Goal: Task Accomplishment & Management: Complete application form

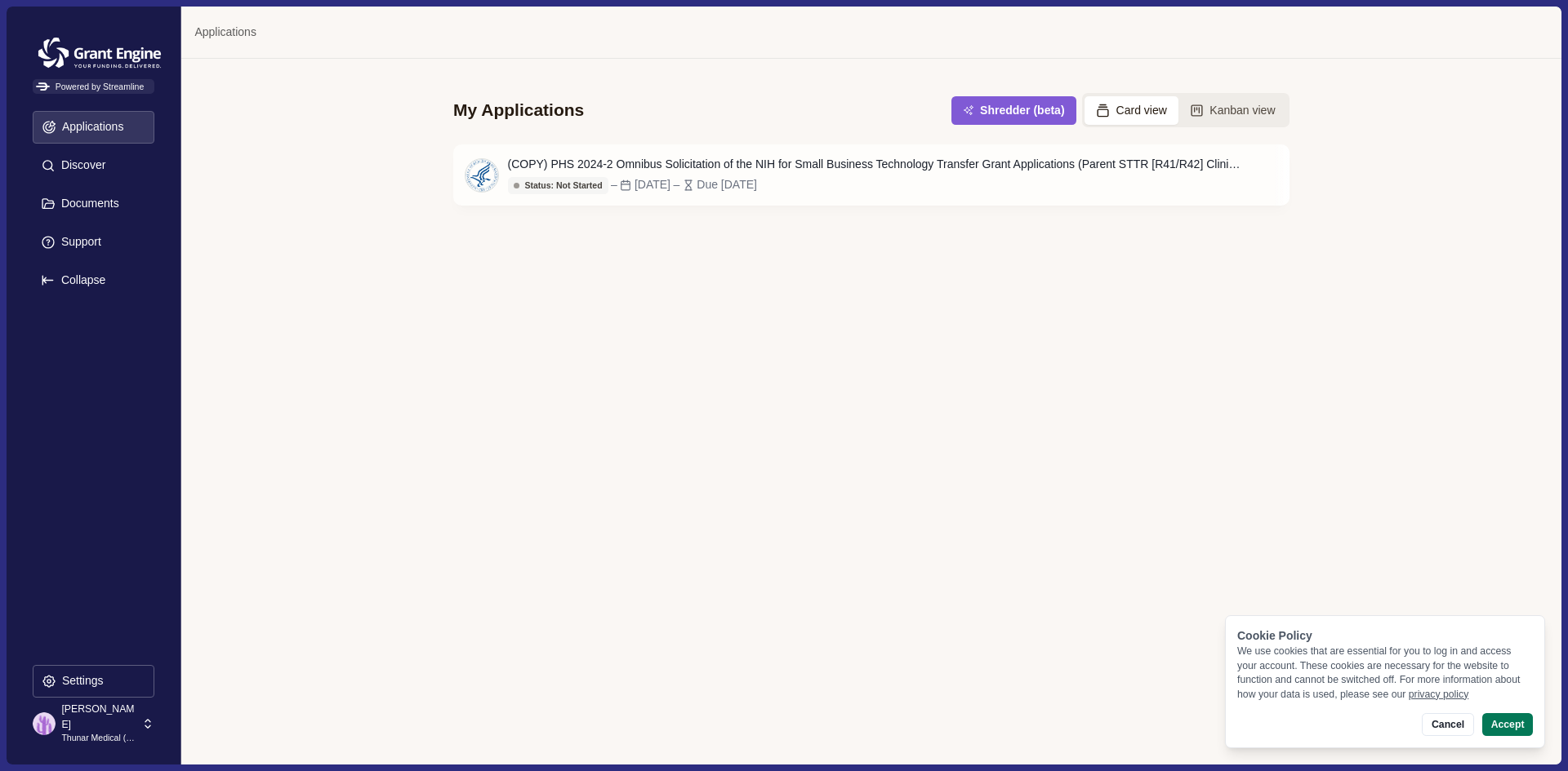
click at [121, 719] on p "[PERSON_NAME]" at bounding box center [99, 717] width 75 height 30
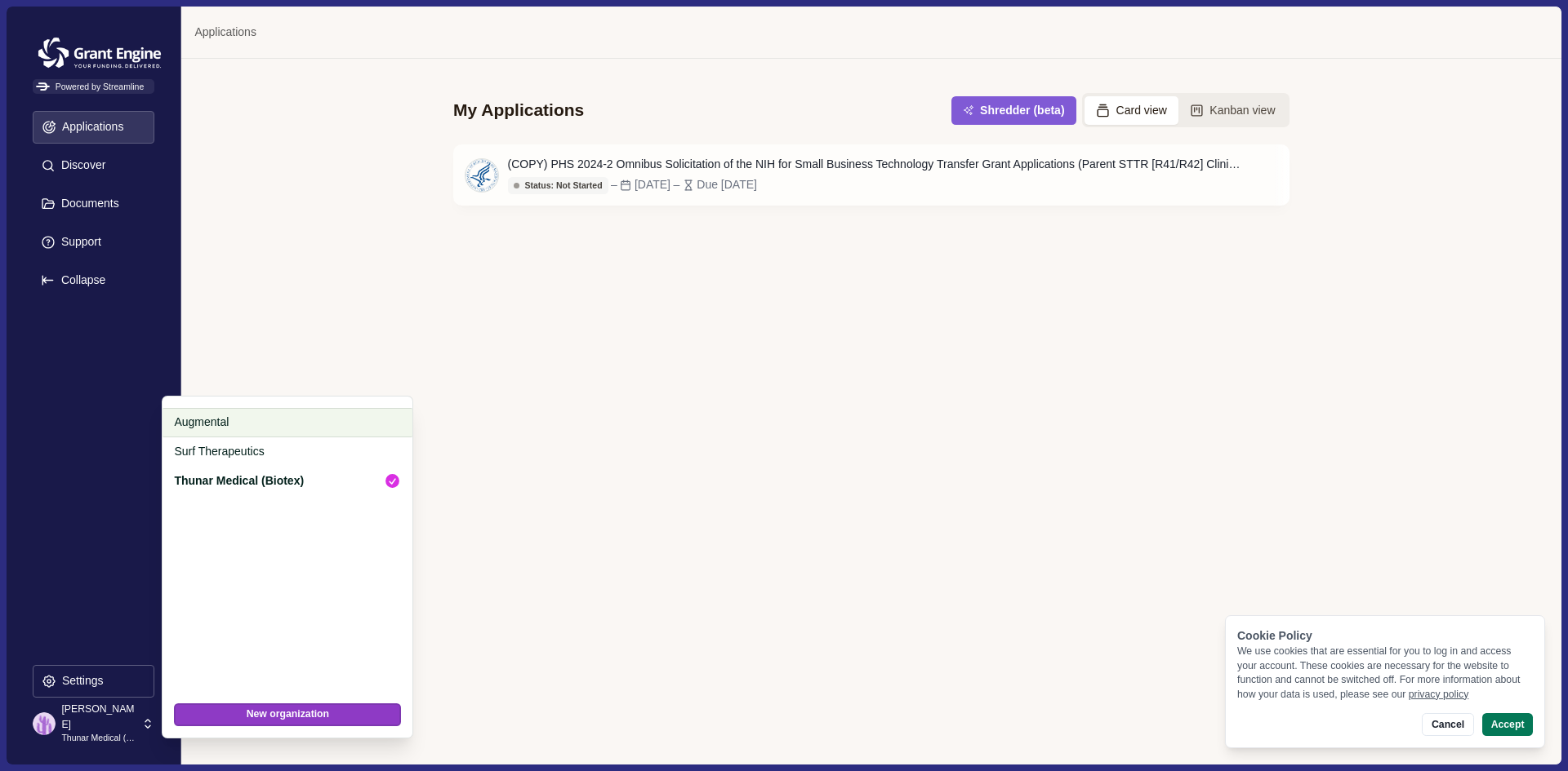
click at [274, 421] on p "Augmental" at bounding box center [285, 423] width 222 height 17
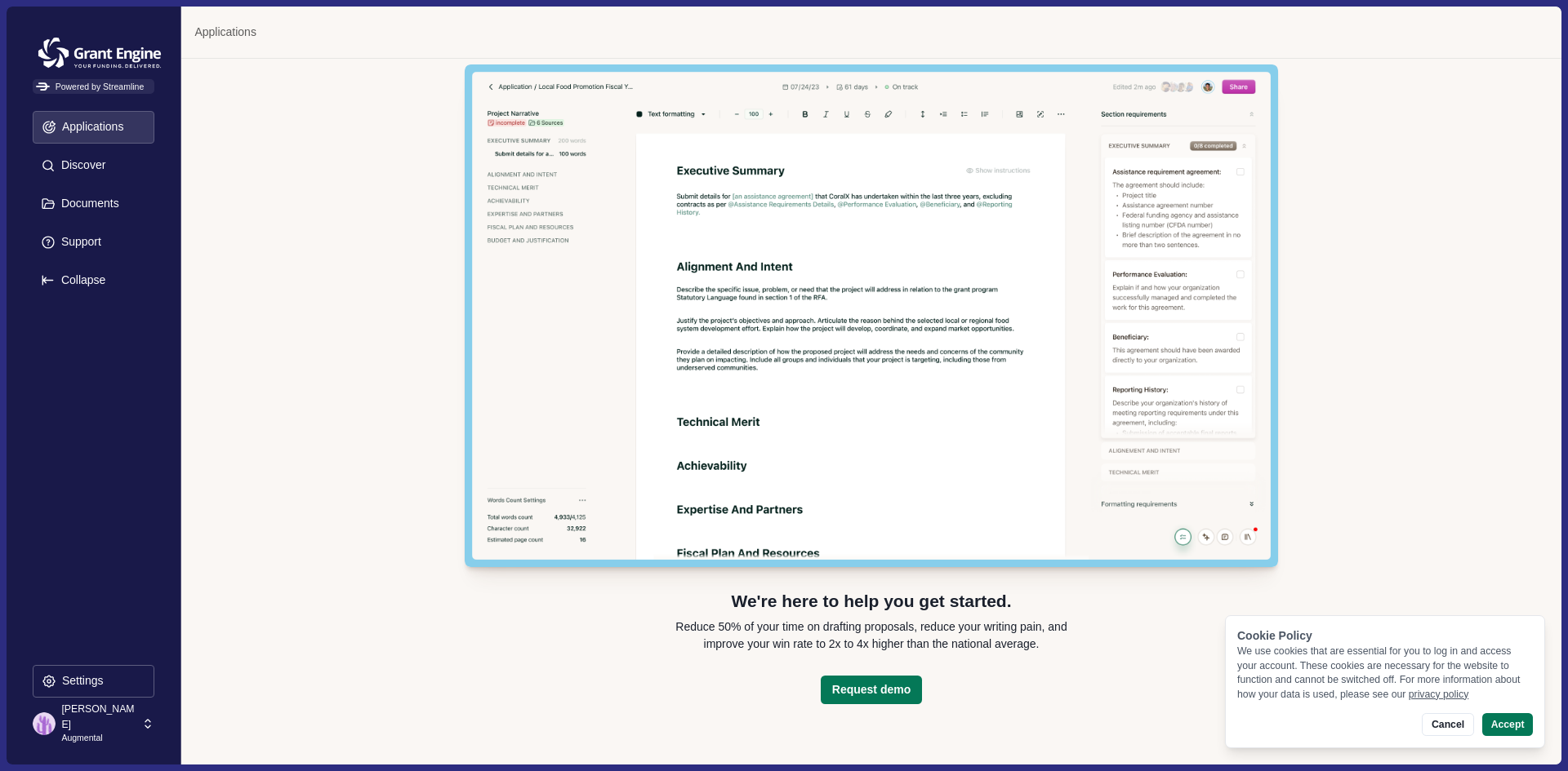
click at [106, 732] on p "Augmental" at bounding box center [99, 739] width 75 height 13
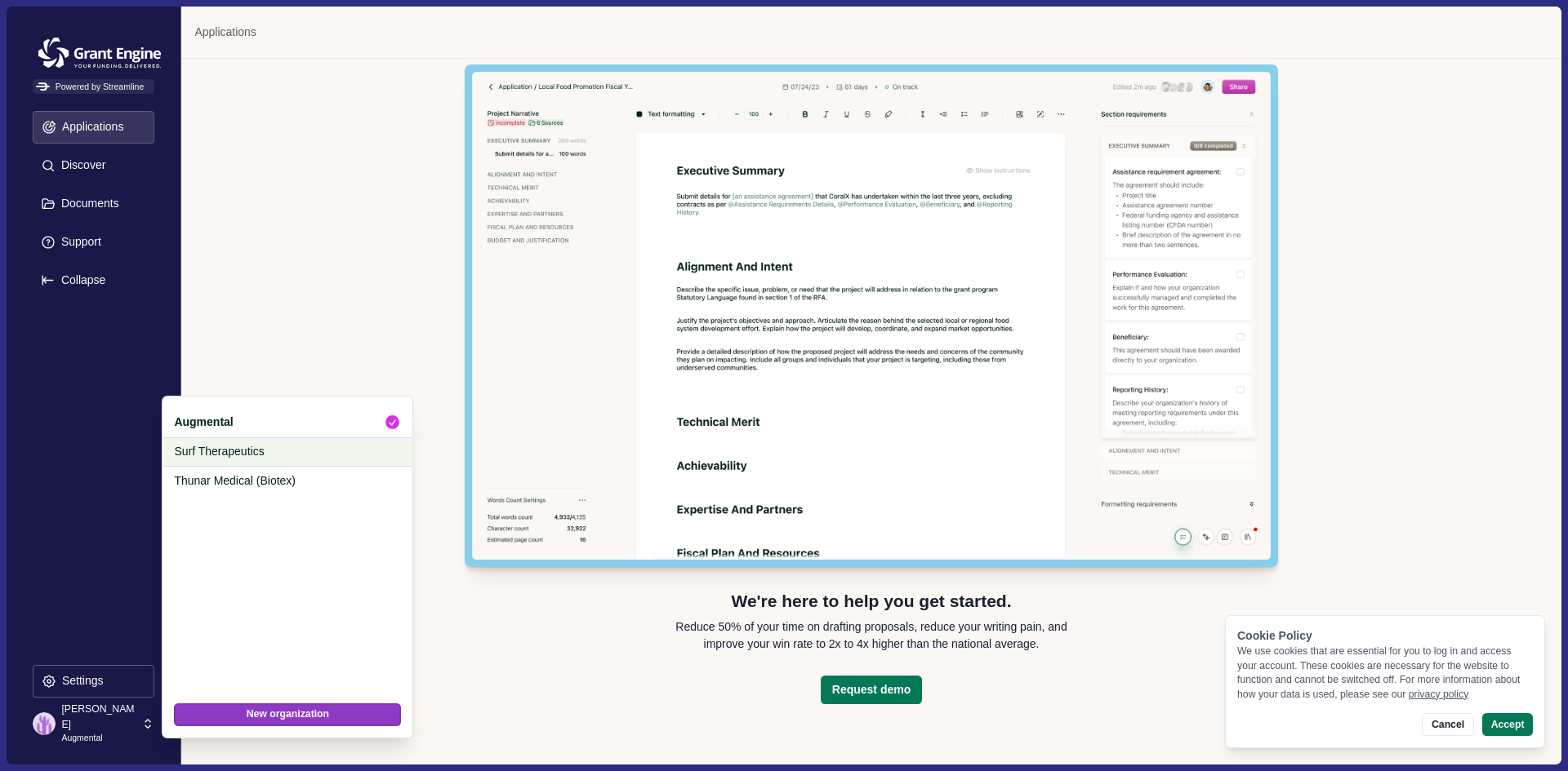
click at [250, 447] on p "Surf Therapeutics" at bounding box center [285, 452] width 222 height 17
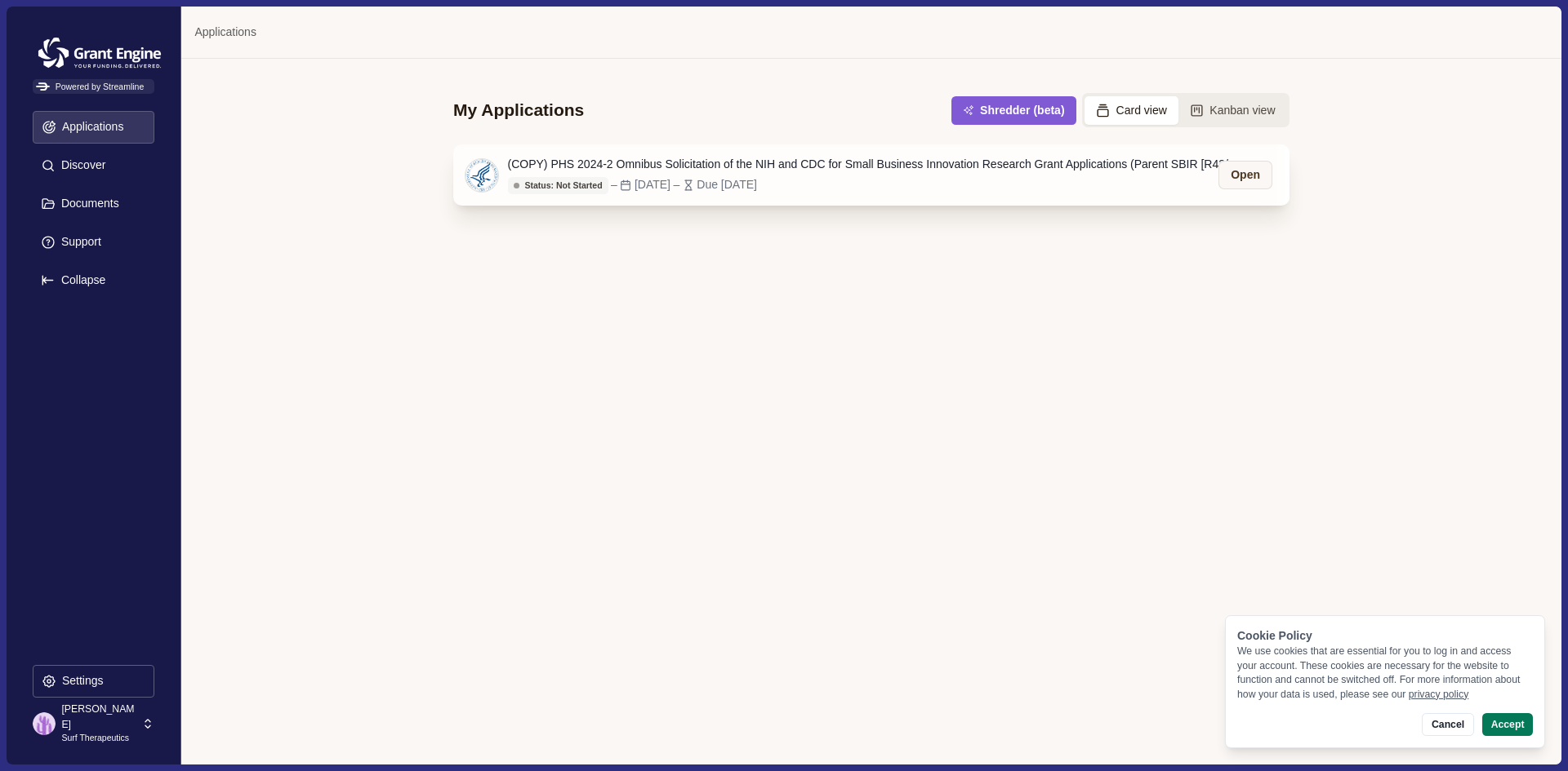
click at [868, 183] on div "Status: Not Started – [DATE] – Due [DATE]" at bounding box center [876, 185] width 735 height 18
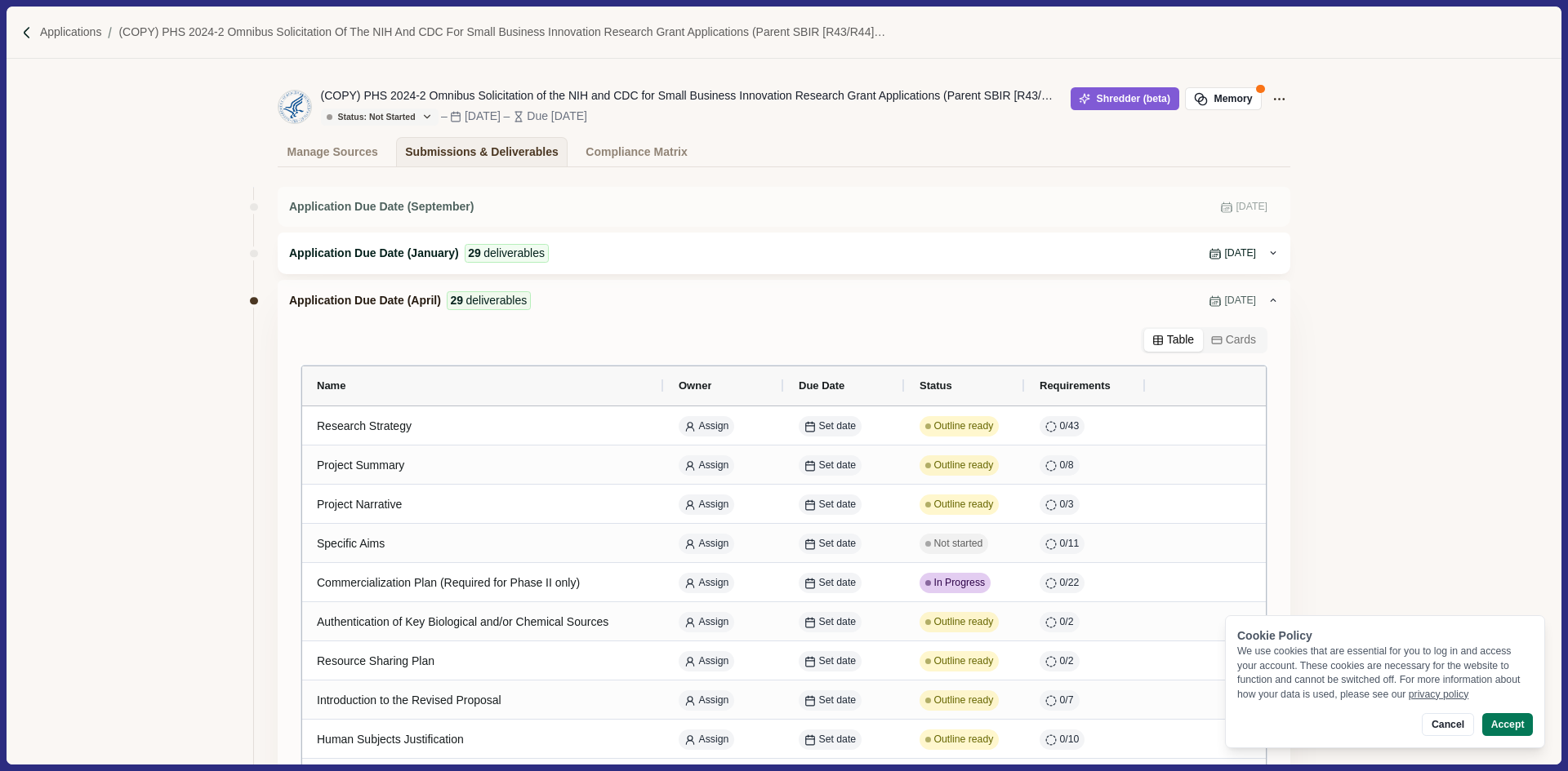
click at [598, 246] on div "Application Due Date (January) 29 deliverables [DATE]" at bounding box center [778, 254] width 978 height 19
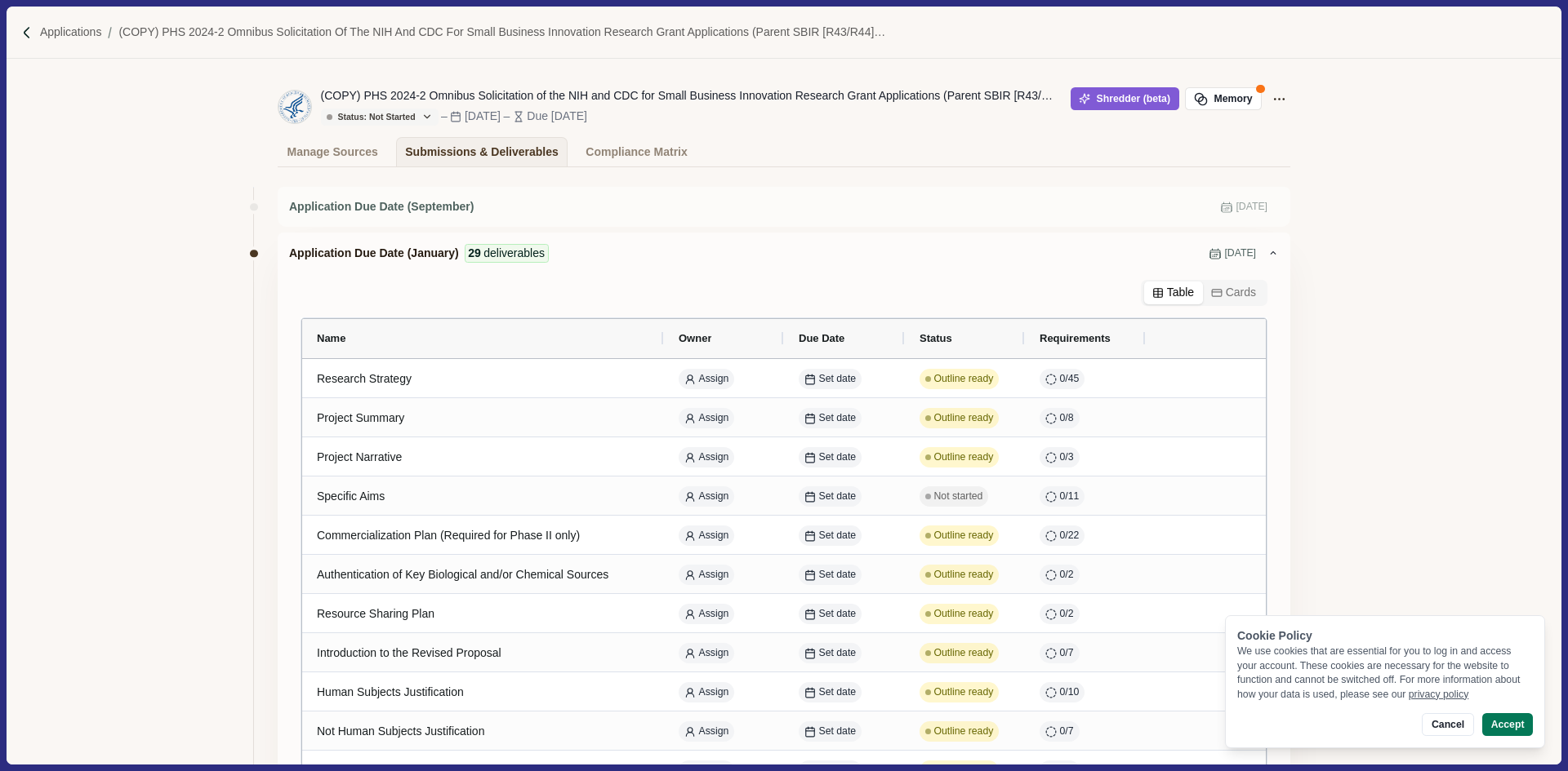
click at [608, 243] on div "Application Due Date (January) 29 deliverables [DATE]" at bounding box center [784, 254] width 1013 height 41
click at [1097, 202] on div "Application Due Date (September) [DATE]" at bounding box center [784, 207] width 989 height 17
click at [386, 213] on span "Application Due Date (September)" at bounding box center [381, 207] width 184 height 17
click at [1267, 252] on icon at bounding box center [1273, 253] width 11 height 11
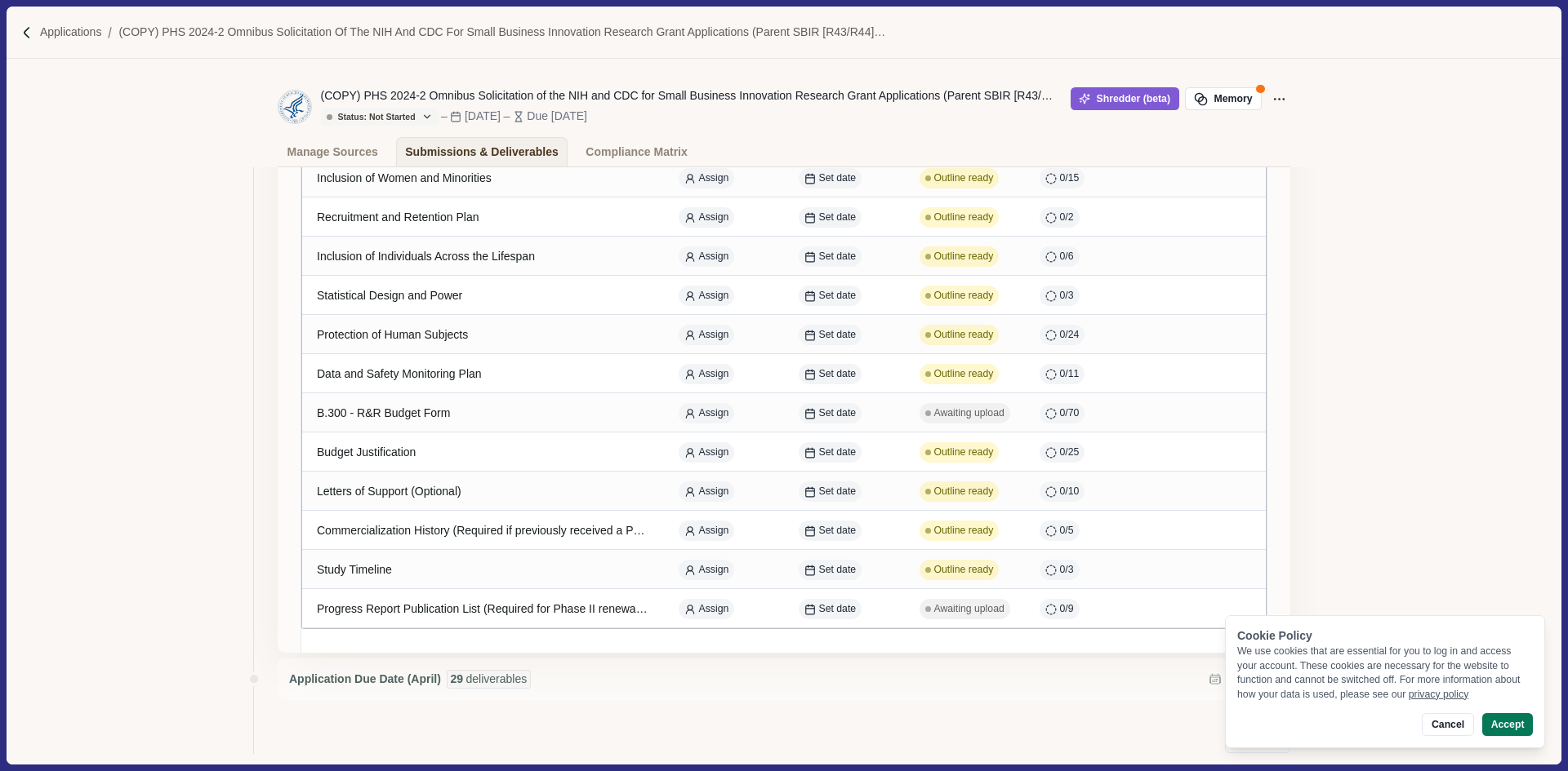
scroll to position [981, 0]
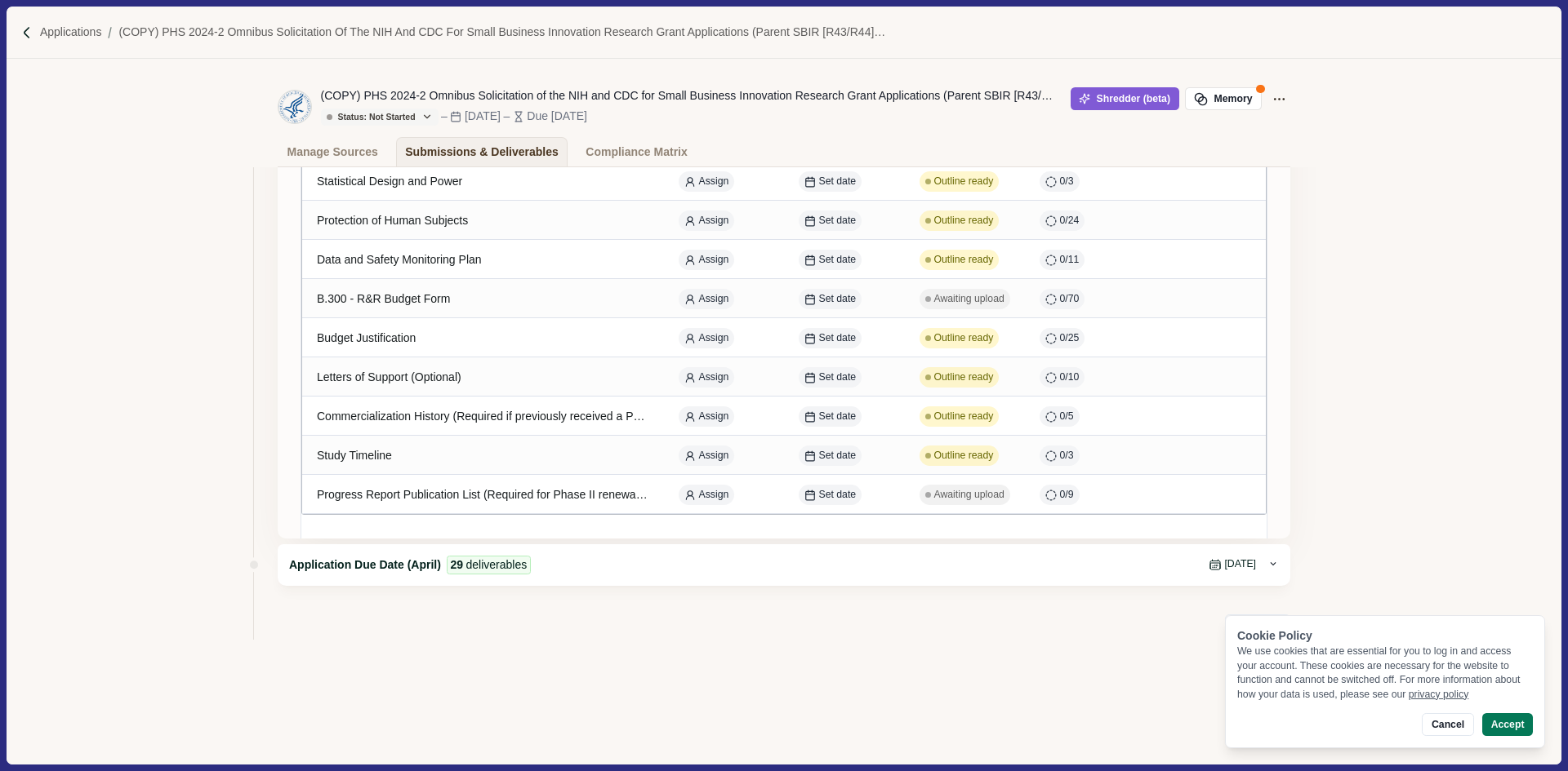
click at [1280, 563] on div "Application Due Date (April) 29 deliverables [DATE]" at bounding box center [784, 565] width 1013 height 41
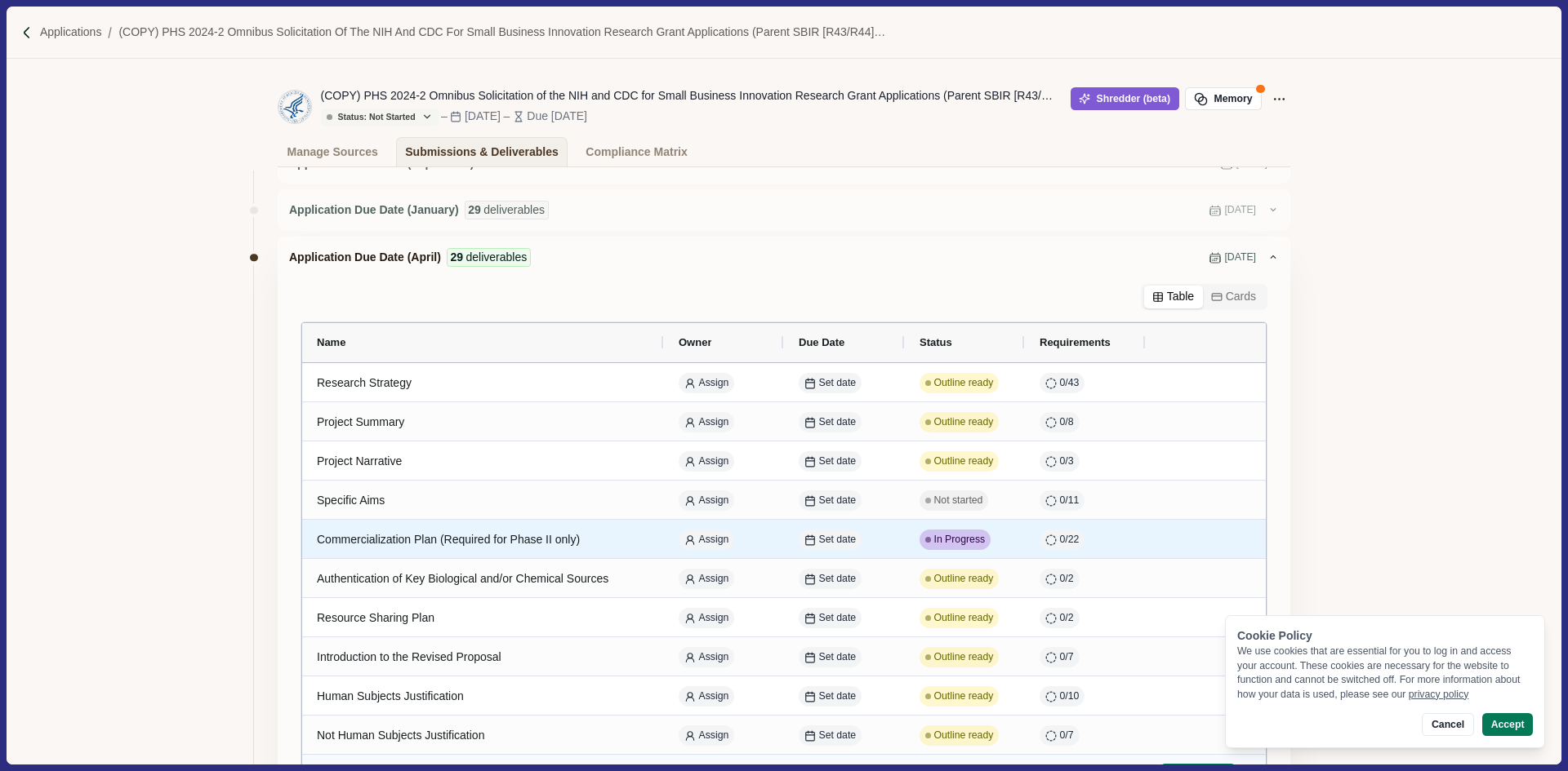
scroll to position [0, 0]
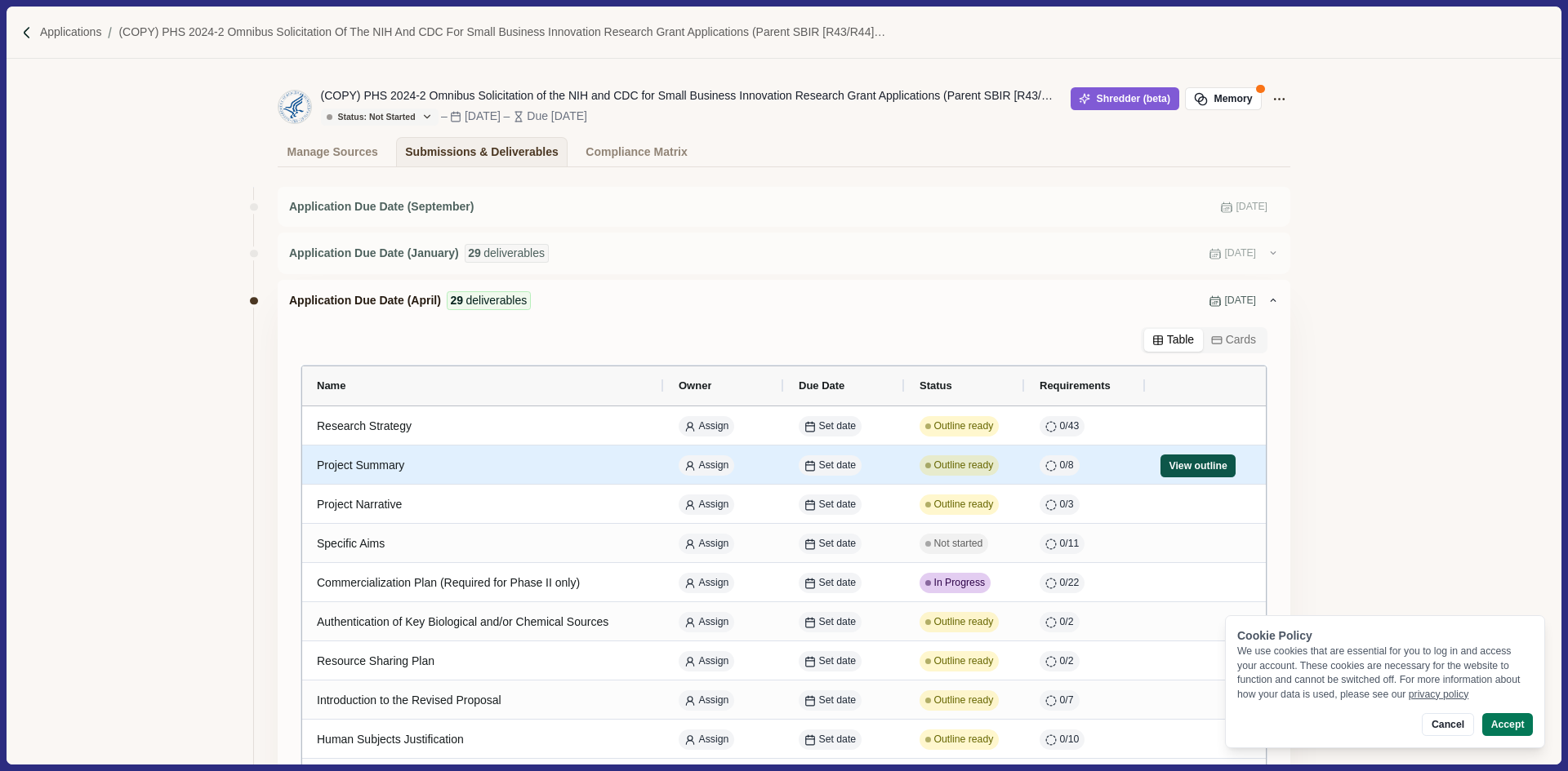
click at [1180, 466] on button "View outline" at bounding box center [1198, 466] width 75 height 23
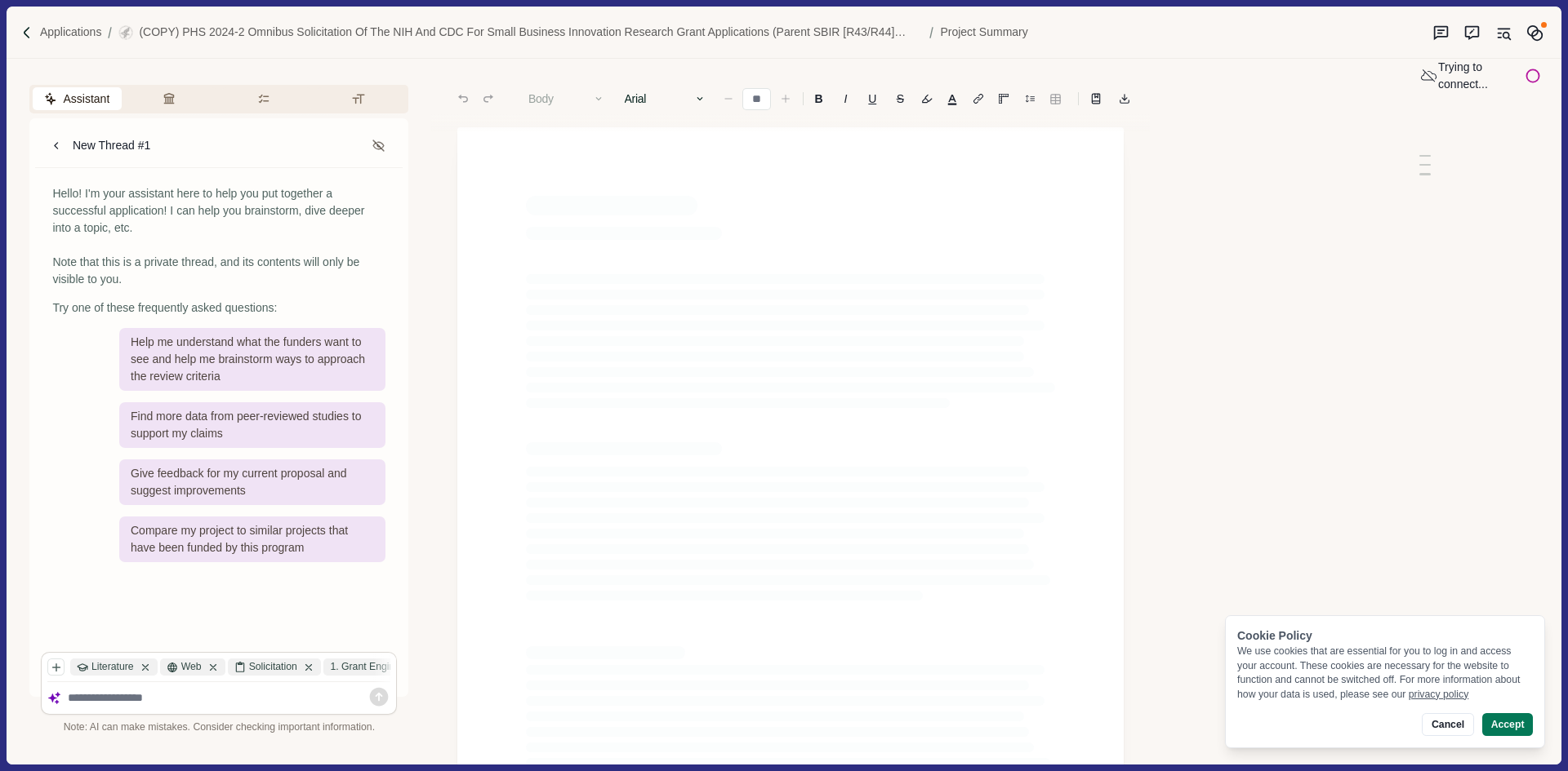
click at [1480, 720] on div "Cancel Accept" at bounding box center [1385, 725] width 296 height 23
click at [1455, 723] on button "Cancel" at bounding box center [1447, 725] width 52 height 23
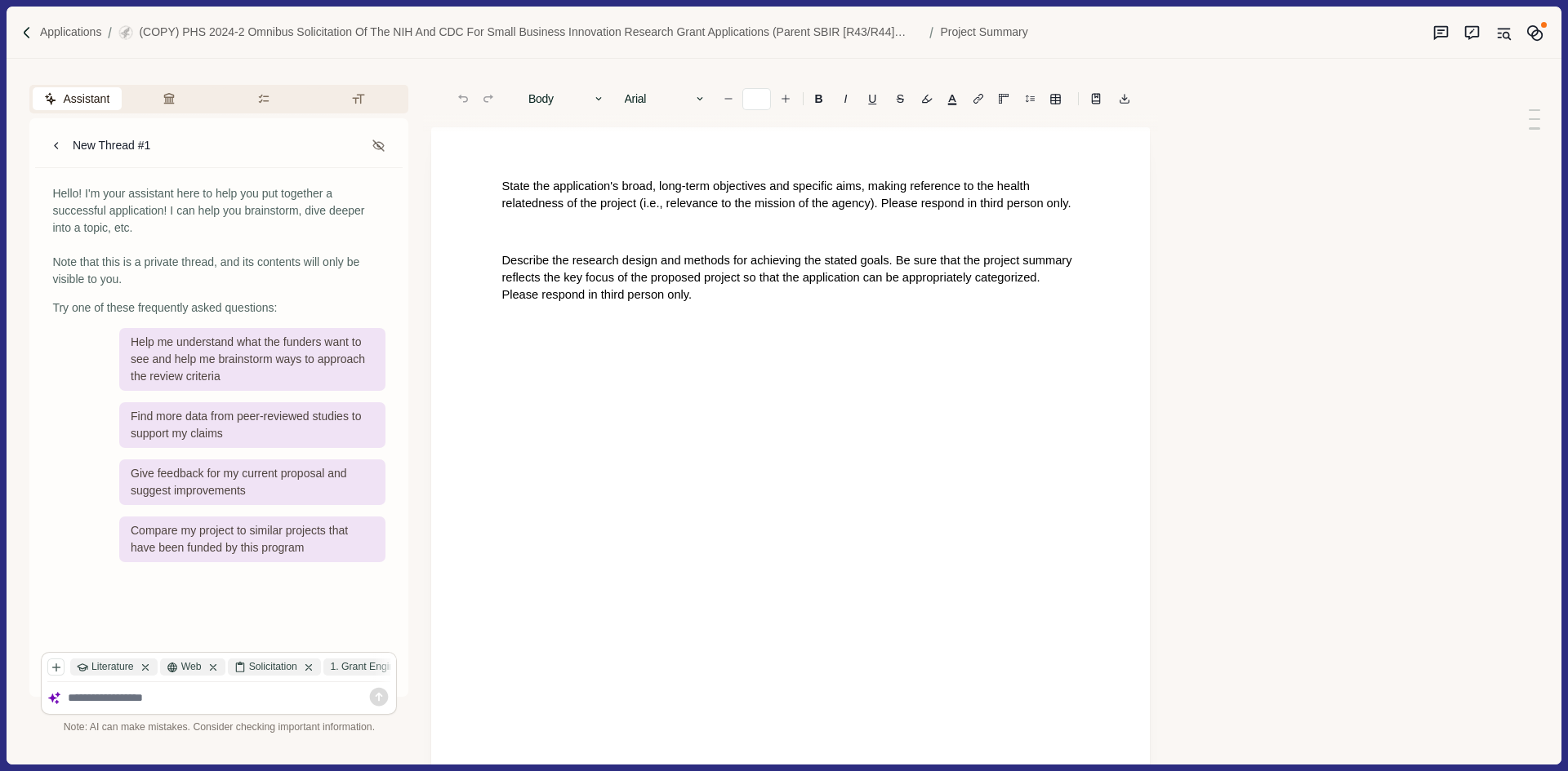
type input "**"
click at [741, 207] on span "State the application's broad, long-term objectives and specific aims, making r…" at bounding box center [786, 194] width 569 height 30
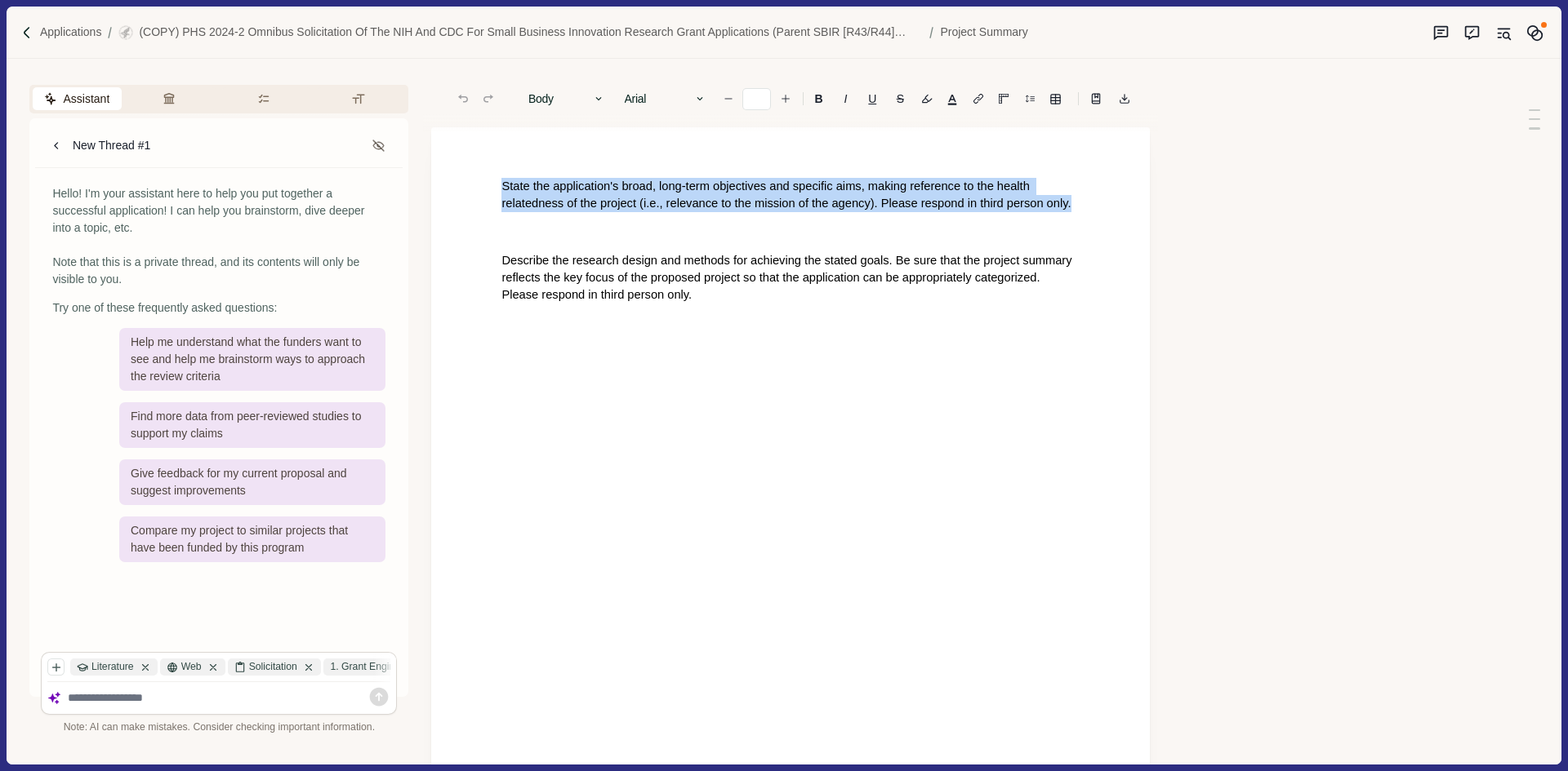
click at [741, 207] on span "State the application's broad, long-term objectives and specific aims, making r…" at bounding box center [786, 194] width 569 height 30
click at [924, 239] on button "Answer" at bounding box center [936, 237] width 78 height 23
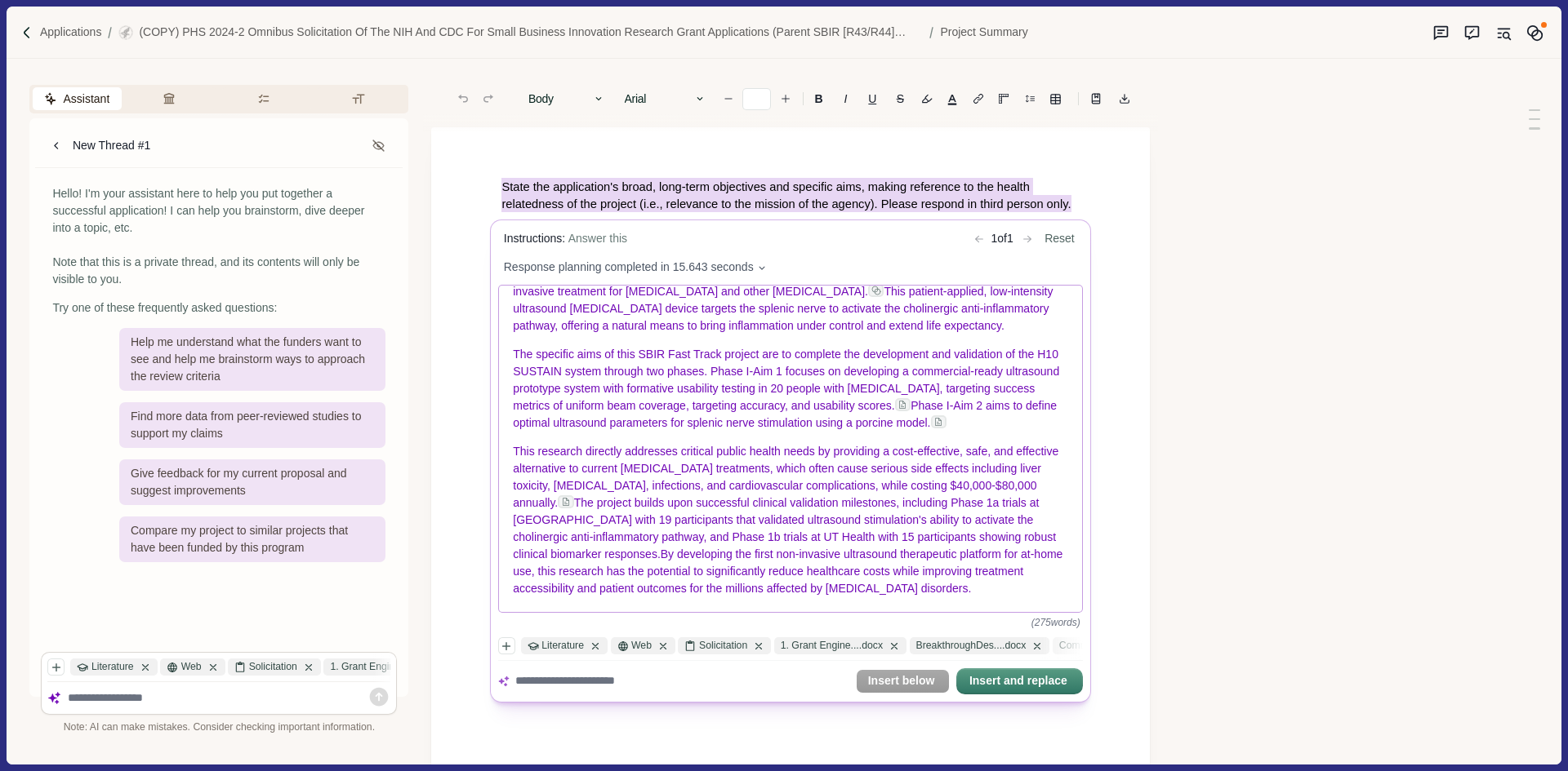
scroll to position [85, 0]
click at [90, 31] on body "Applications (COPY) PHS 2024-2 Omnibus Solicitation of the NIH and CDC for Smal…" at bounding box center [784, 385] width 1568 height 771
